Goal: Obtain resource: Obtain resource

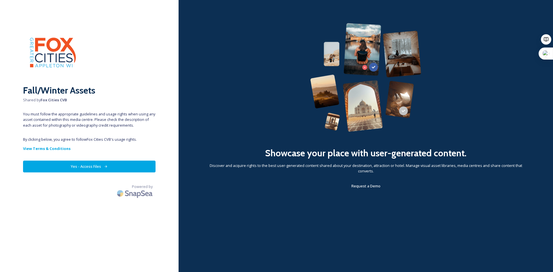
click at [102, 166] on button "Yes - Access Files" at bounding box center [89, 167] width 132 height 12
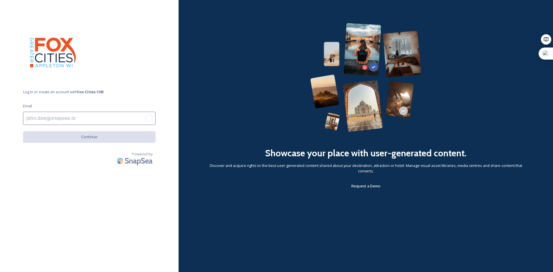
click at [75, 120] on input "To enrich screen reader interactions, please activate Accessibility in Grammarl…" at bounding box center [89, 118] width 132 height 13
type input "[EMAIL_ADDRESS][DOMAIN_NAME]"
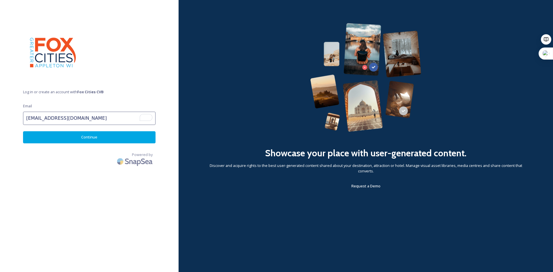
click at [41, 137] on button "Continue" at bounding box center [89, 137] width 132 height 12
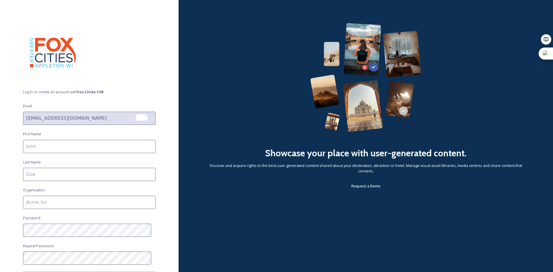
click at [76, 143] on input at bounding box center [89, 146] width 132 height 13
type input "[PERSON_NAME]"
type input "[GEOGRAPHIC_DATA]"
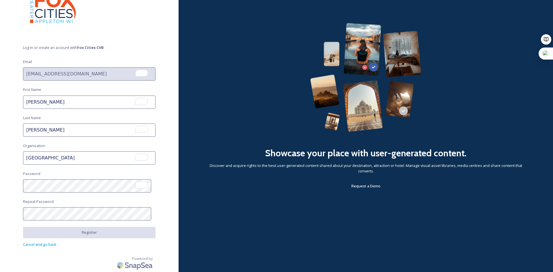
scroll to position [44, 0]
click at [0, 170] on html "Log in or create an account with Fox Cities CVB Email [EMAIL_ADDRESS][DOMAIN_NA…" at bounding box center [276, 136] width 553 height 272
click at [0, 209] on html "Log in or create an account with Fox Cities CVB Email [EMAIL_ADDRESS][DOMAIN_NA…" at bounding box center [276, 136] width 553 height 272
click at [69, 193] on div "Log in or create an account with Fox Cities CVB Email [EMAIL_ADDRESS][DOMAIN_NA…" at bounding box center [89, 92] width 178 height 226
click at [0, 179] on html "Log in or create an account with Fox Cities CVB Email [EMAIL_ADDRESS][DOMAIN_NA…" at bounding box center [276, 136] width 553 height 272
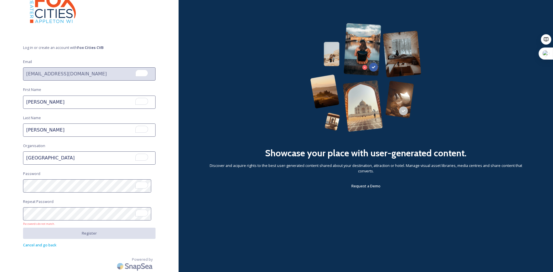
drag, startPoint x: 90, startPoint y: 156, endPoint x: 92, endPoint y: 164, distance: 7.8
click at [90, 156] on input "[GEOGRAPHIC_DATA]" at bounding box center [89, 157] width 132 height 13
click at [0, 200] on html "Log in or create an account with Fox Cities CVB Email [EMAIL_ADDRESS][DOMAIN_NA…" at bounding box center [276, 136] width 553 height 272
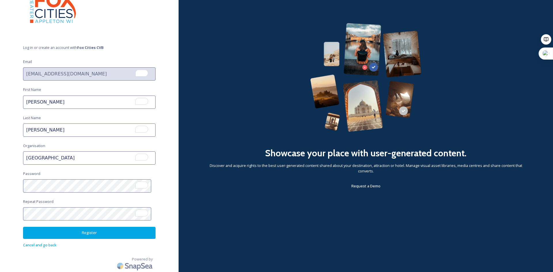
scroll to position [16, 0]
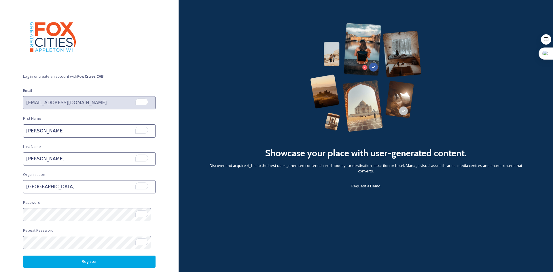
click at [85, 264] on button "Register" at bounding box center [89, 262] width 132 height 12
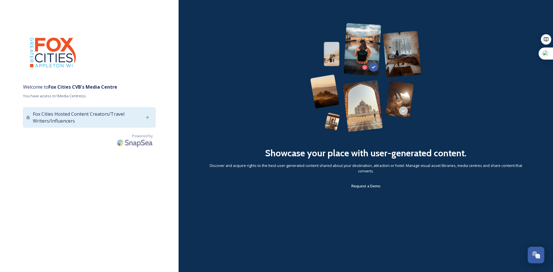
click at [100, 121] on span "Fox Cities Hosted Content Creators/Travel Writers/Influencers" at bounding box center [87, 118] width 109 height 14
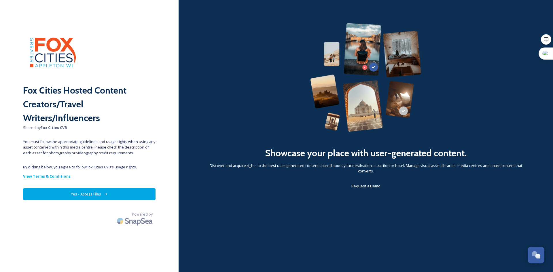
click at [105, 192] on button "Yes - Access Files" at bounding box center [89, 194] width 132 height 12
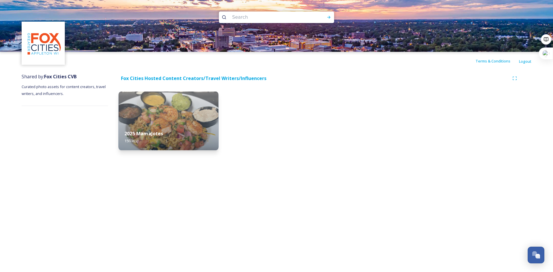
click at [189, 130] on div "2025 MamaJotes 15 file(s)" at bounding box center [169, 137] width 100 height 26
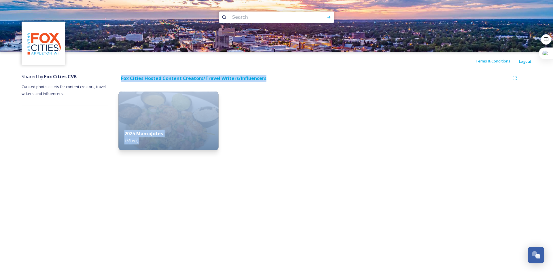
click at [189, 130] on div "Terms & Conditions Logout Shared by: Fox Cities CVB Curated photo assets for co…" at bounding box center [276, 136] width 553 height 272
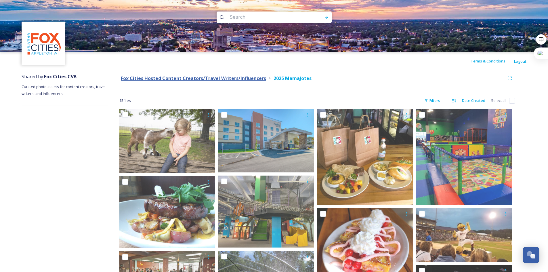
click at [165, 77] on strong "Fox Cities Hosted Content Creators/Travel Writers/Influencers" at bounding box center [193, 78] width 145 height 6
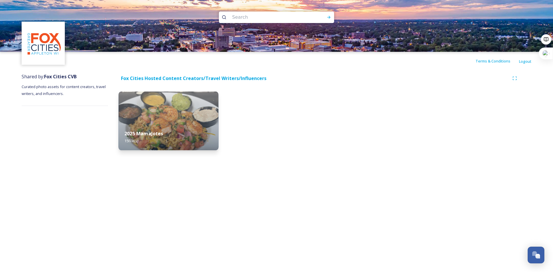
click at [201, 129] on div "2025 MamaJotes 15 file(s)" at bounding box center [169, 137] width 100 height 26
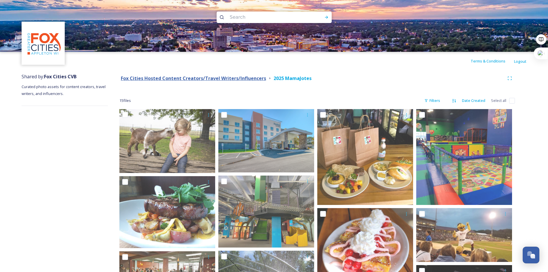
click at [152, 80] on strong "Fox Cities Hosted Content Creators/Travel Writers/Influencers" at bounding box center [193, 78] width 145 height 6
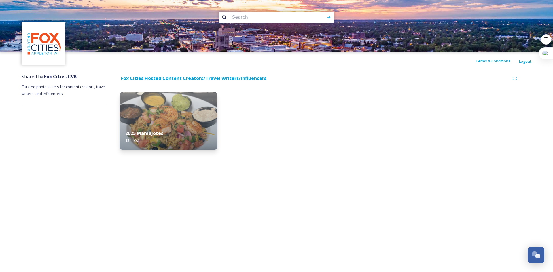
click at [51, 88] on span "Curated photo assets for content creators, travel writers, and influencers." at bounding box center [64, 90] width 85 height 12
click at [48, 77] on strong "Fox Cities CVB" at bounding box center [60, 76] width 33 height 6
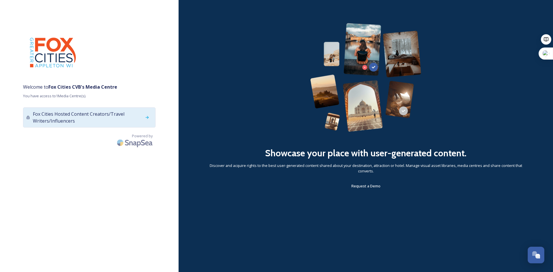
click at [101, 124] on span "Fox Cities Hosted Content Creators/Travel Writers/Influencers" at bounding box center [87, 118] width 109 height 14
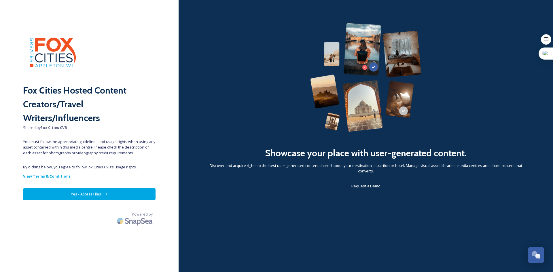
click at [102, 197] on button "Yes - Access Files" at bounding box center [89, 194] width 132 height 12
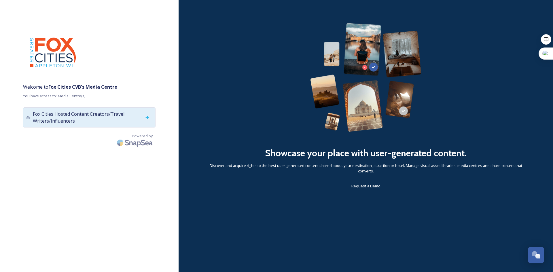
click at [62, 123] on span "Fox Cities Hosted Content Creators/Travel Writers/Influencers" at bounding box center [87, 118] width 109 height 14
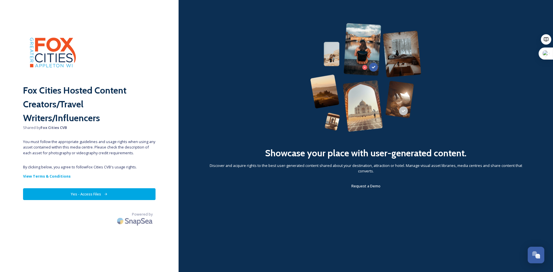
click at [118, 194] on button "Yes - Access Files" at bounding box center [89, 194] width 132 height 12
